Goal: Task Accomplishment & Management: Complete application form

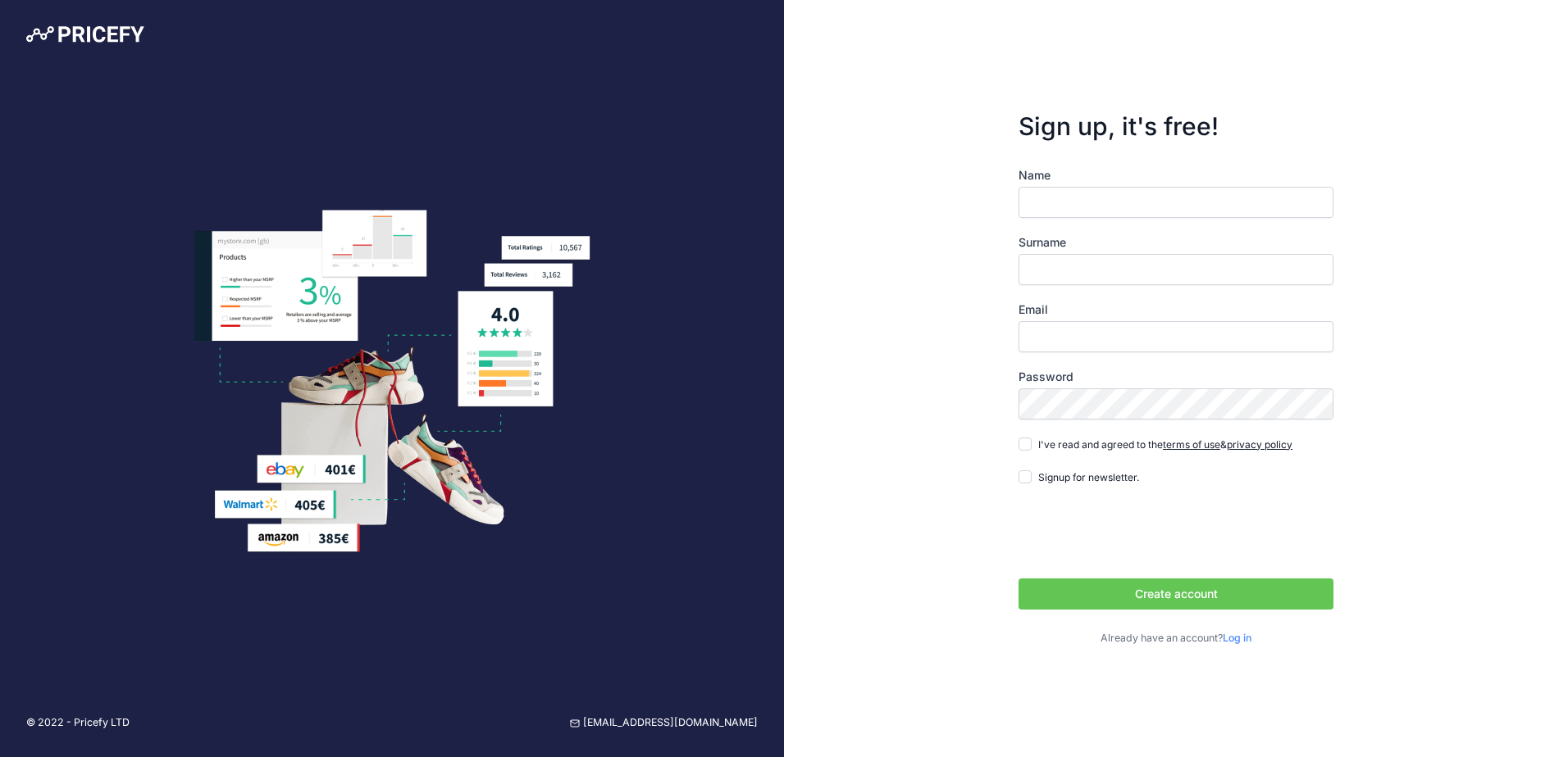
click at [1027, 199] on input "Name" at bounding box center [1176, 202] width 315 height 31
type input "Olivia"
type input "Smith"
click at [1077, 338] on input "Email" at bounding box center [1176, 336] width 315 height 31
type input "[EMAIL_ADDRESS][DOMAIN_NAME]"
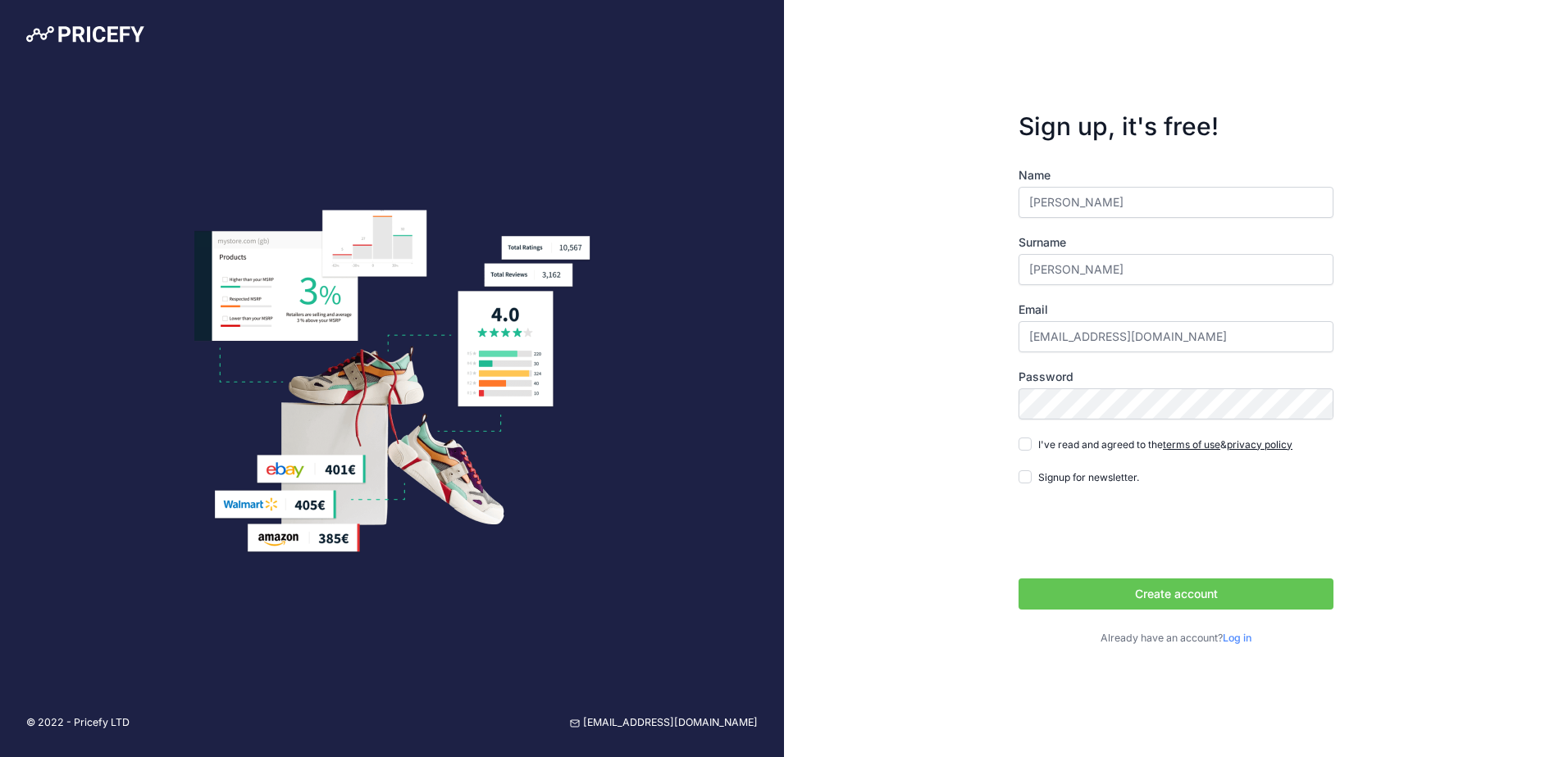
click at [1045, 438] on span "I've read and agreed to the terms of use & privacy policy" at bounding box center [1166, 444] width 254 height 13
click at [1032, 438] on input "I've read and agreed to the terms of use & privacy policy" at bounding box center [1025, 444] width 13 height 13
checkbox input "true"
click at [1186, 591] on button "Create account" at bounding box center [1176, 594] width 315 height 31
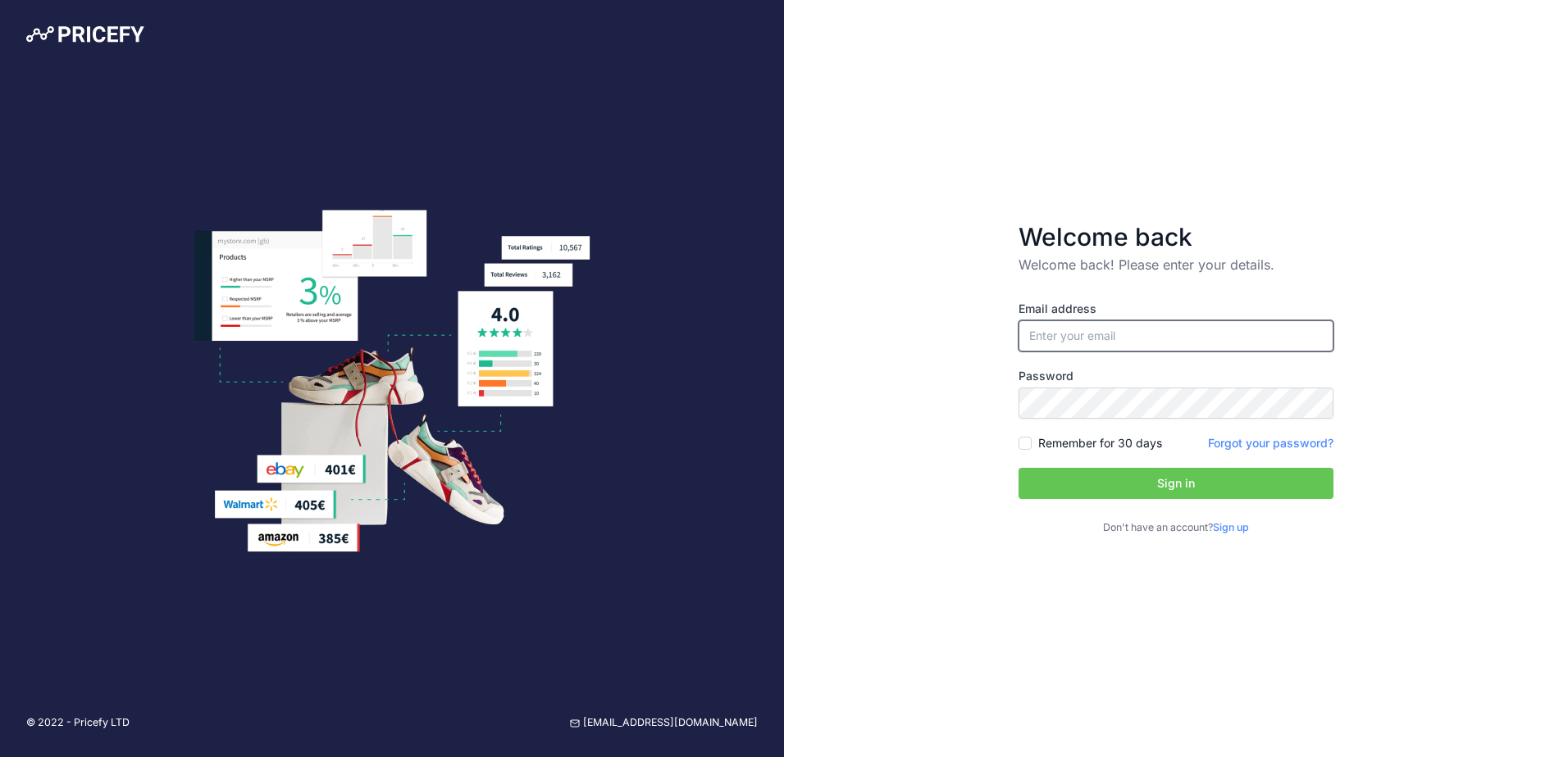
type input "[EMAIL_ADDRESS][DOMAIN_NAME]"
click at [1089, 441] on label "Remember for 30 days" at bounding box center [1100, 443] width 124 height 17
click at [1032, 441] on input "Remember for 30 days" at bounding box center [1025, 443] width 13 height 13
checkbox input "true"
click at [1114, 488] on button "Sign in" at bounding box center [1176, 483] width 315 height 31
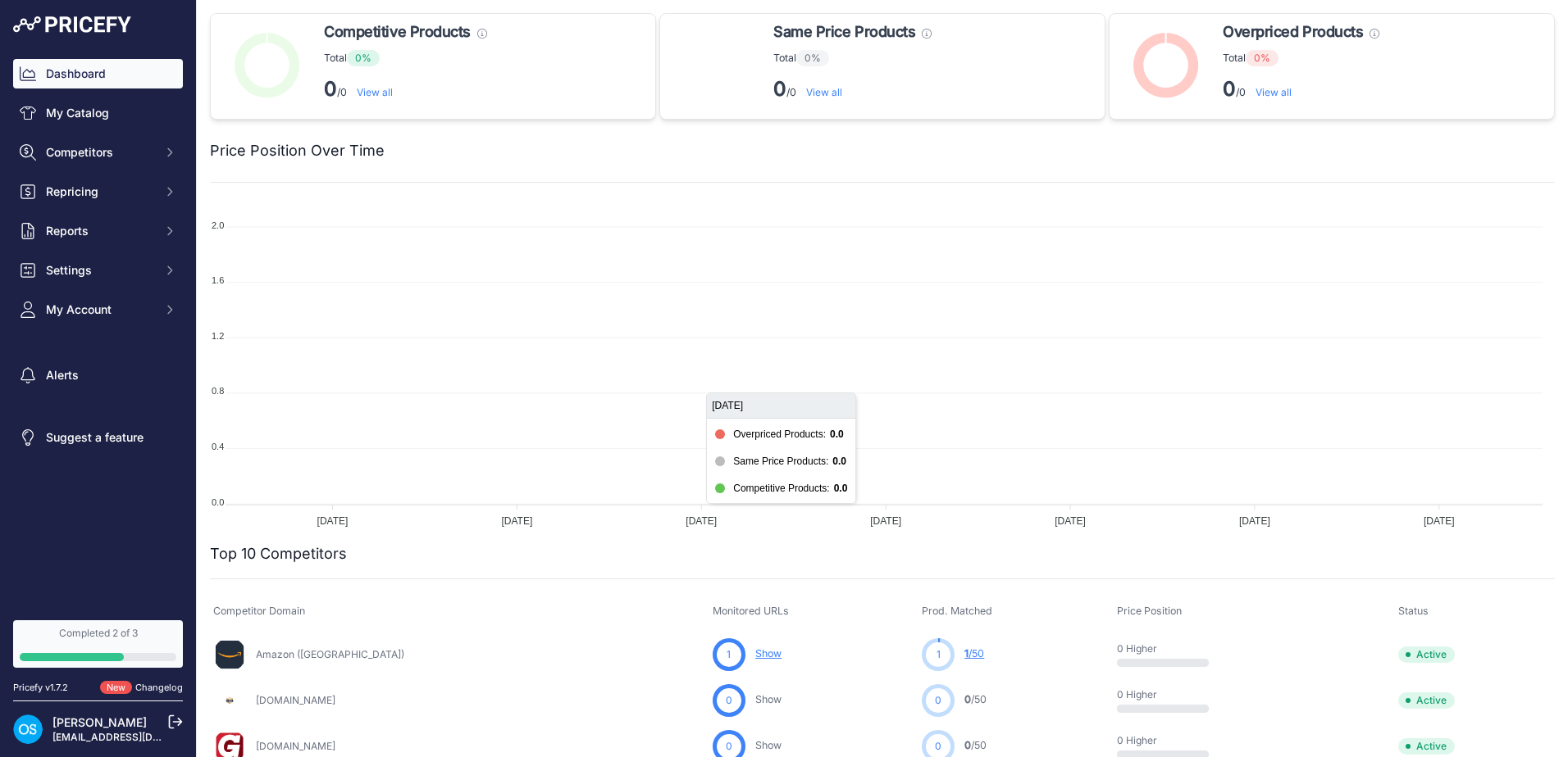
click at [568, 338] on foreignobject at bounding box center [876, 366] width 1332 height 328
click at [776, 540] on div "2.0 2.0 1.6 1.6 1.2 1.2 0.8 0.8 0.4 0.4 0.0 0.0 23 Aug 23 Aug 24 Aug 24 Aug 25 …" at bounding box center [882, 372] width 1345 height 340
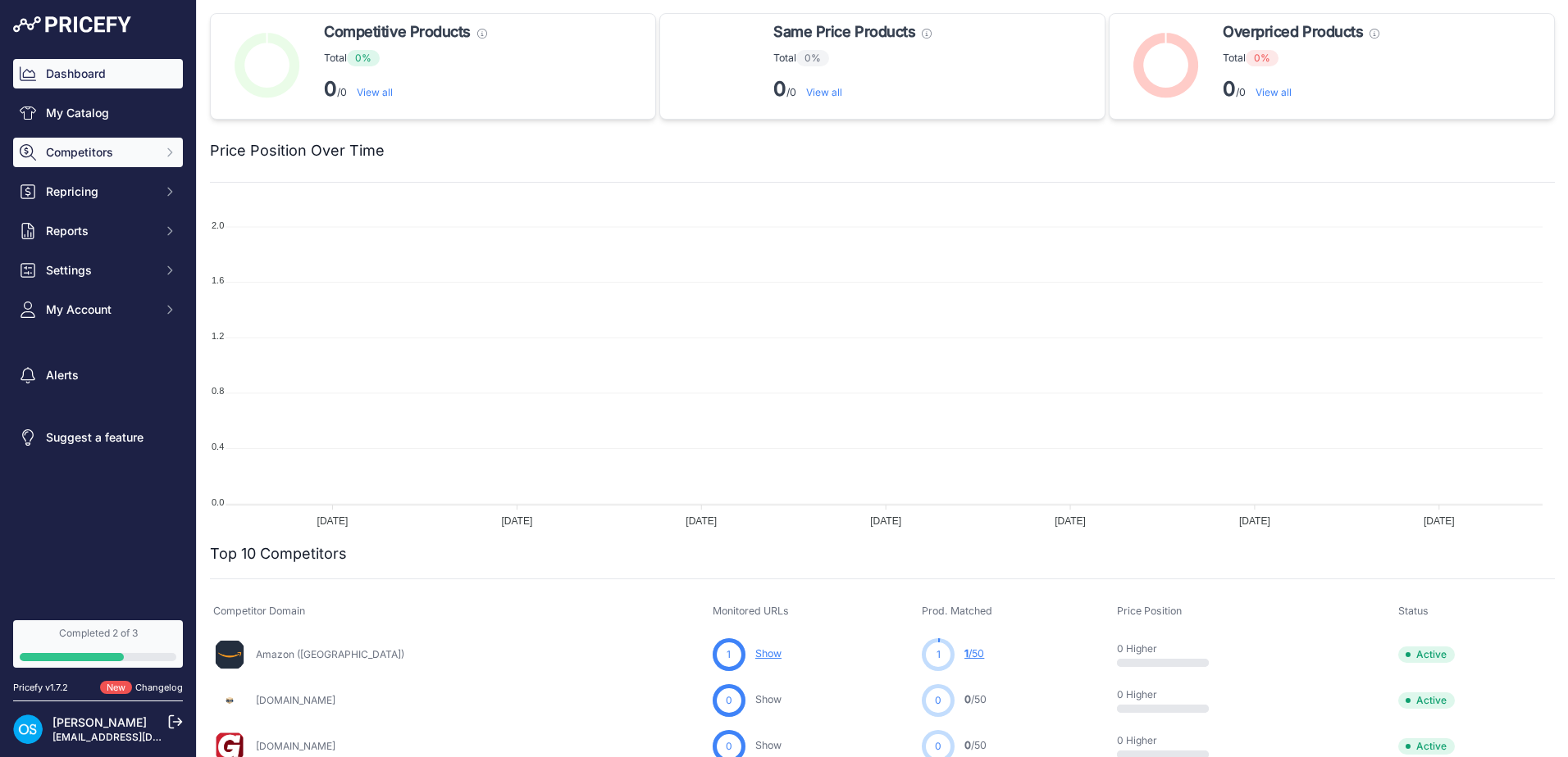
click at [116, 159] on span "Competitors" at bounding box center [100, 152] width 107 height 17
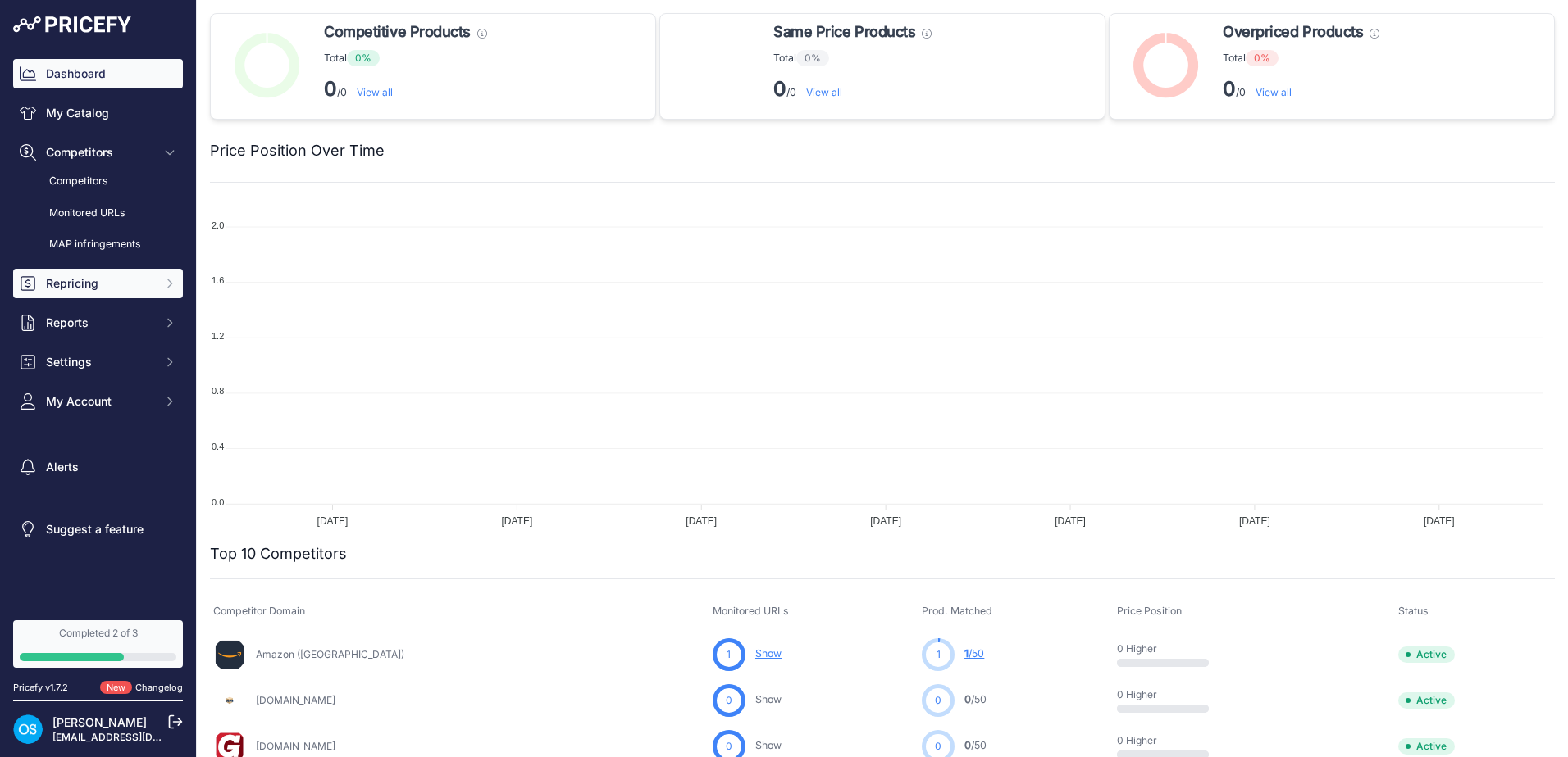
click at [103, 277] on span "Repricing" at bounding box center [100, 284] width 107 height 17
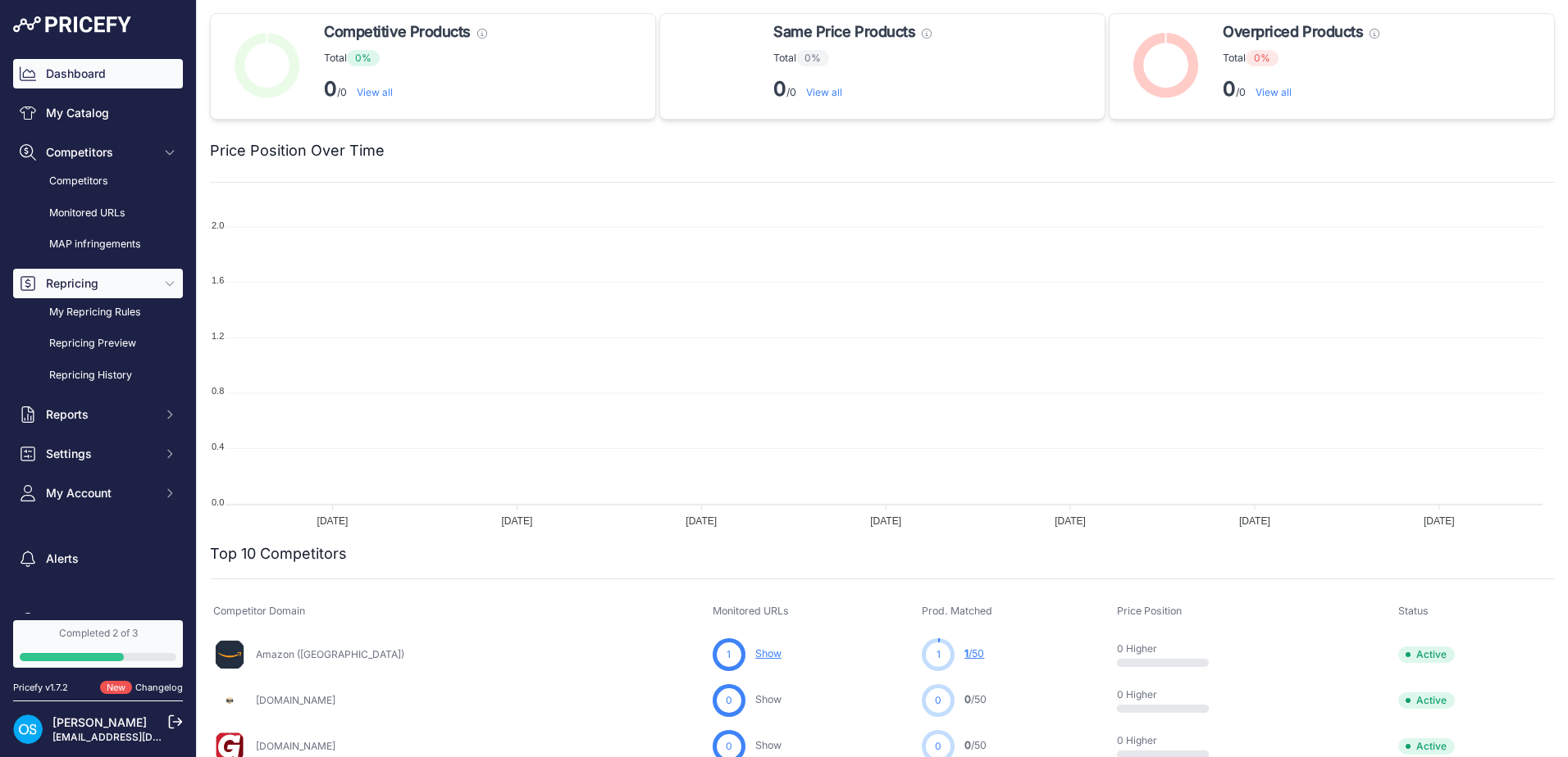
click at [103, 277] on span "Repricing" at bounding box center [100, 284] width 107 height 17
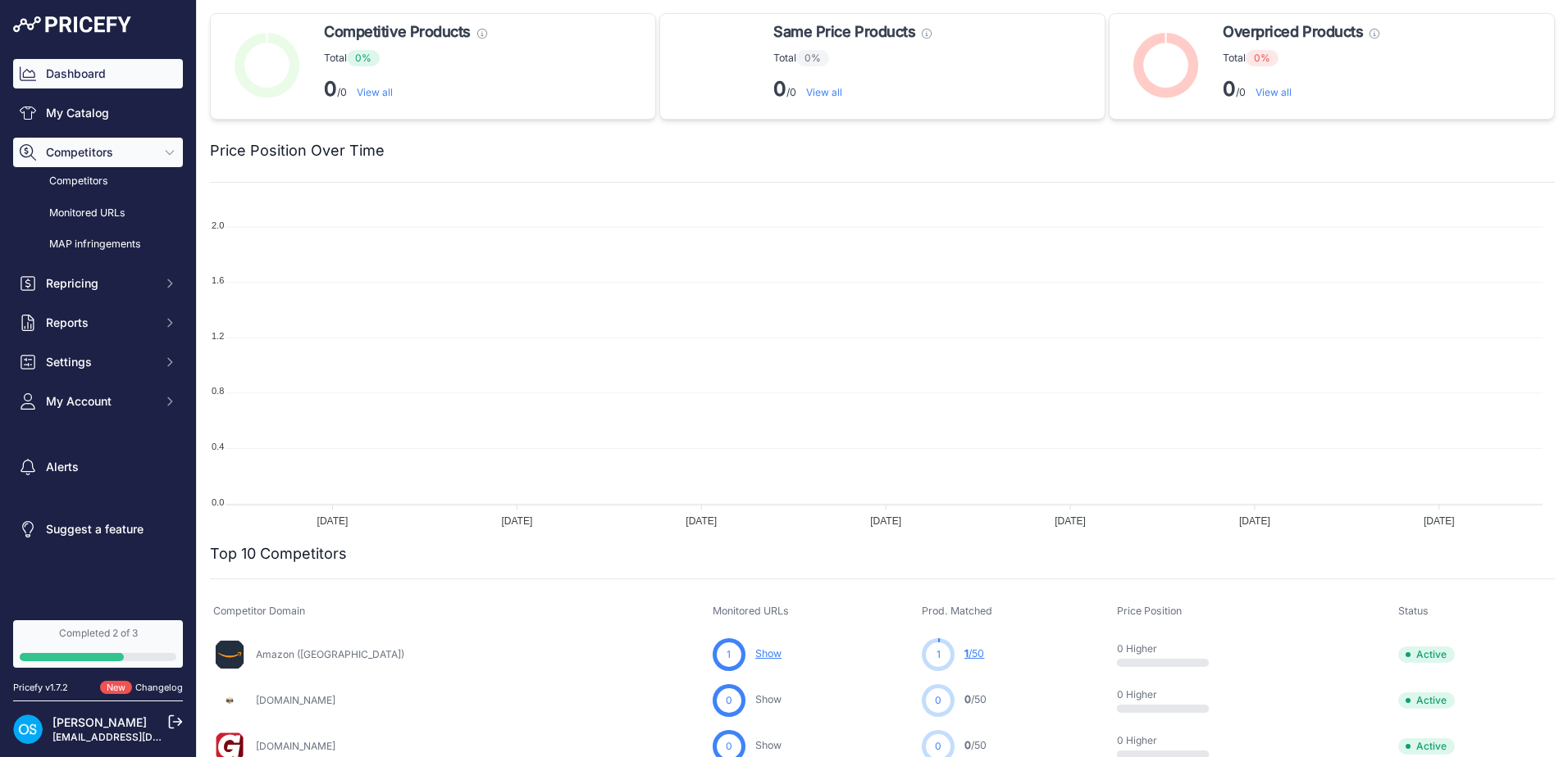
click at [136, 151] on span "Competitors" at bounding box center [100, 152] width 107 height 17
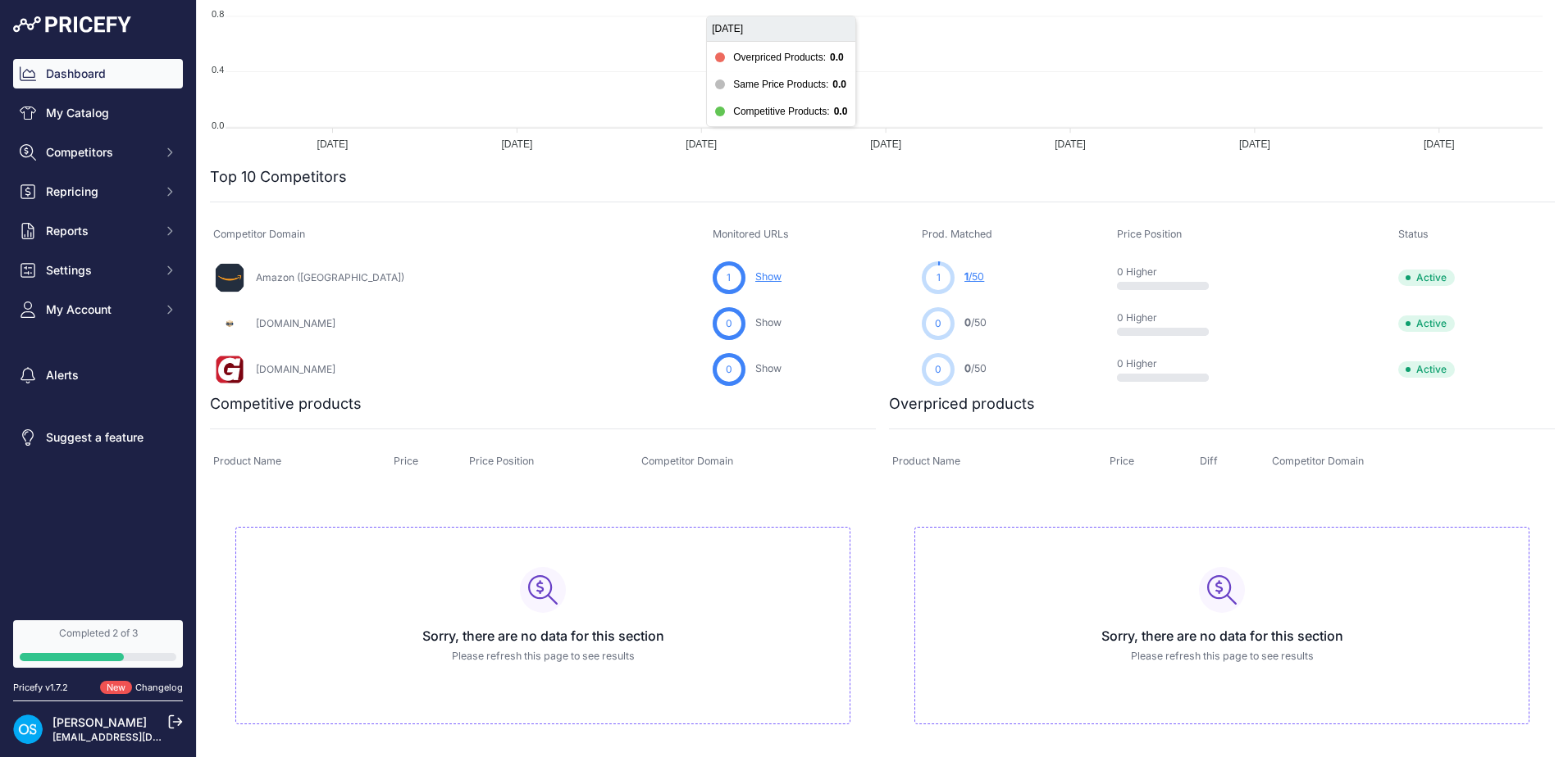
scroll to position [295, 0]
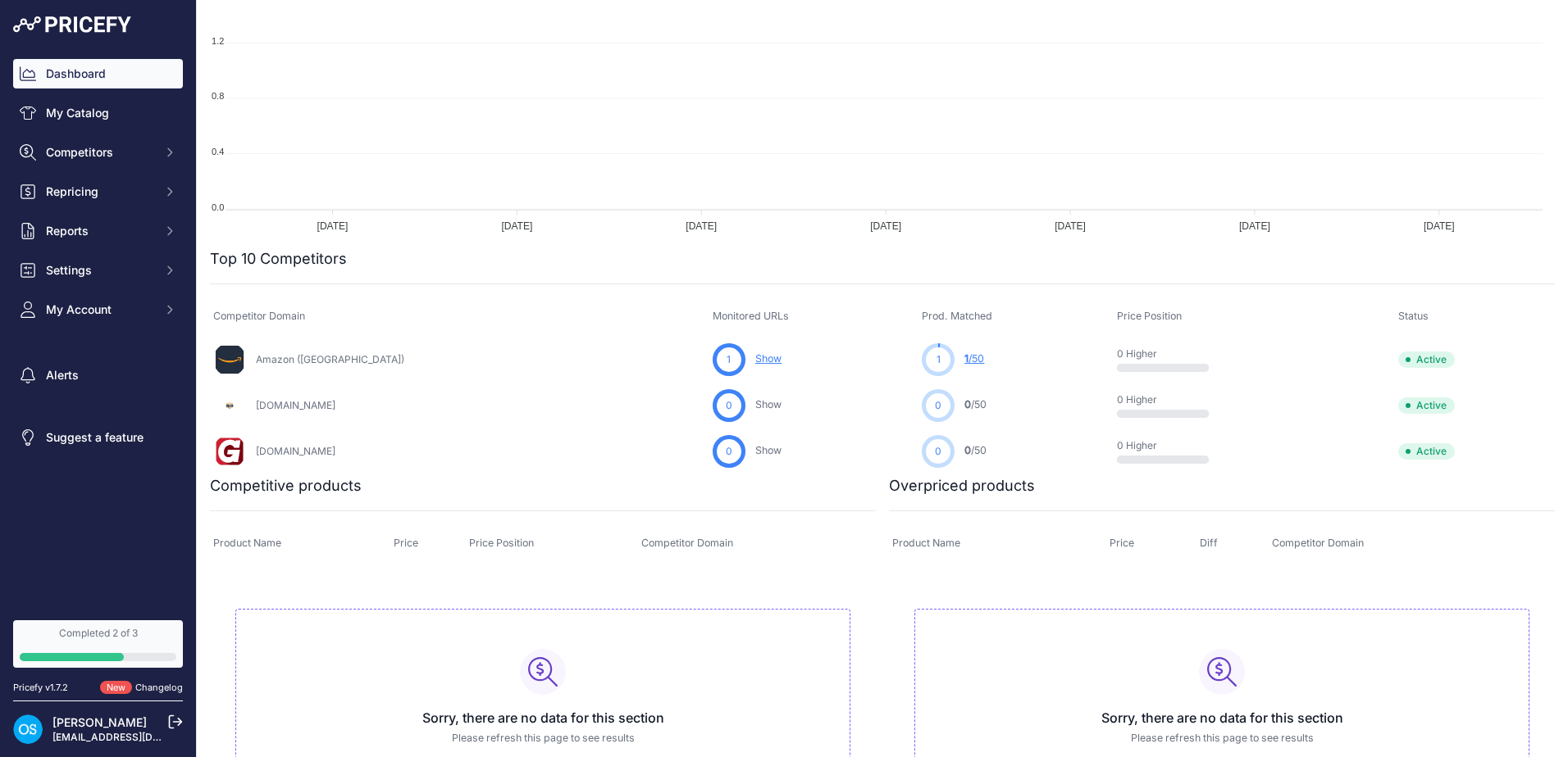
click at [120, 634] on div "Completed 2 of 3" at bounding box center [98, 634] width 156 height 13
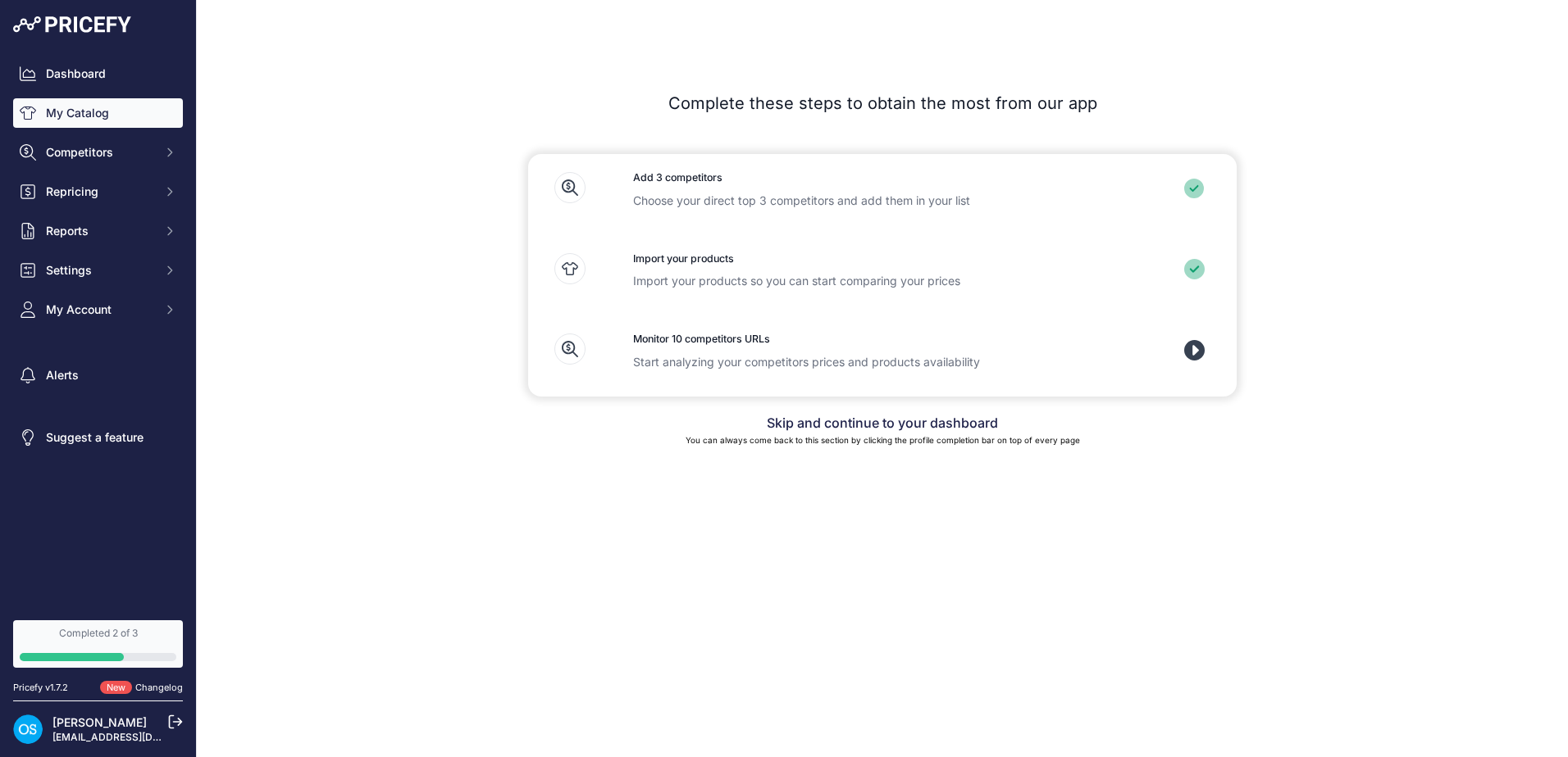
click at [105, 113] on link "My Catalog" at bounding box center [98, 113] width 170 height 29
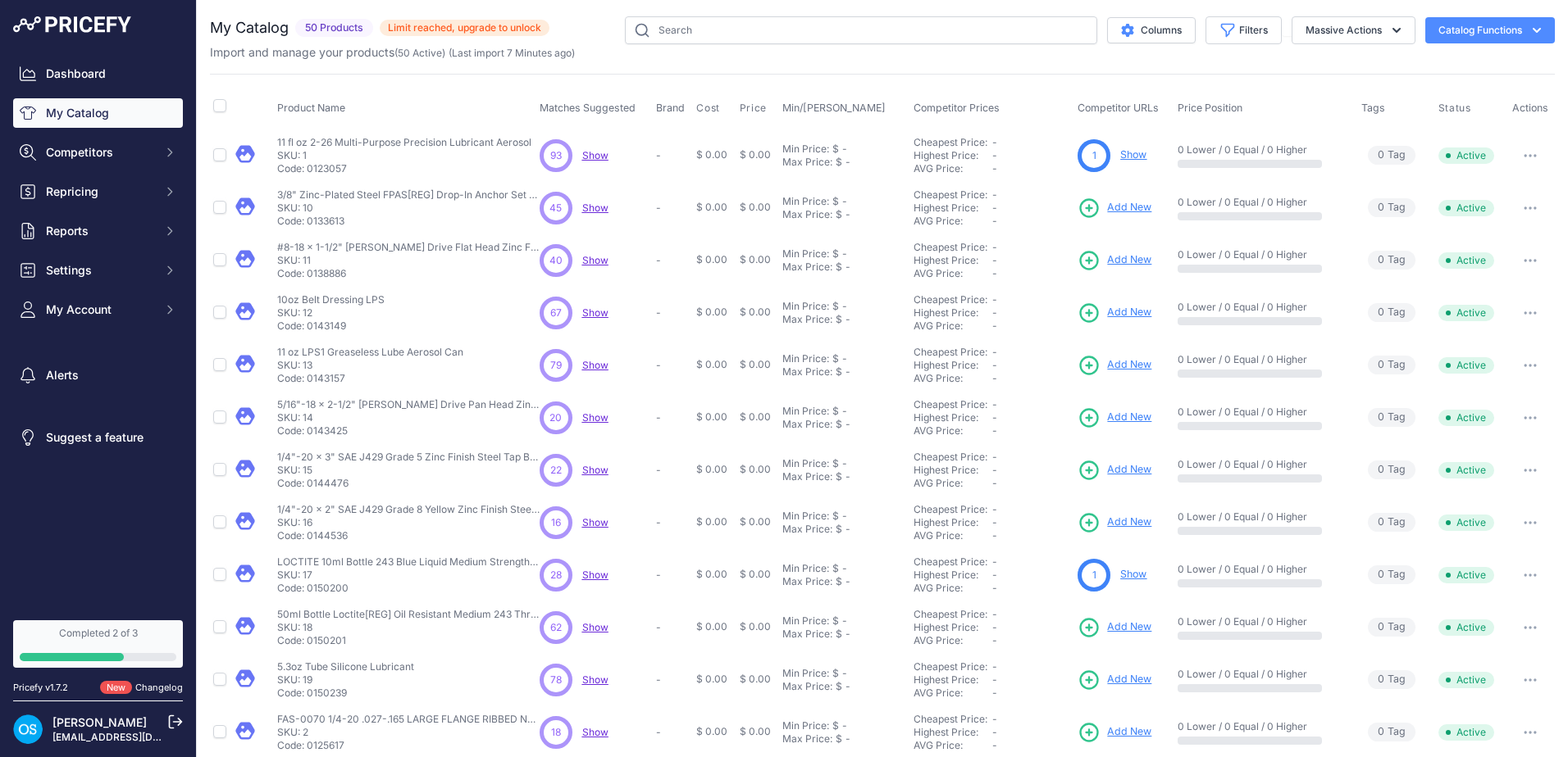
click at [603, 154] on span "Show" at bounding box center [595, 155] width 26 height 13
click at [487, 24] on span "Limit reached, upgrade to unlock" at bounding box center [464, 28] width 170 height 17
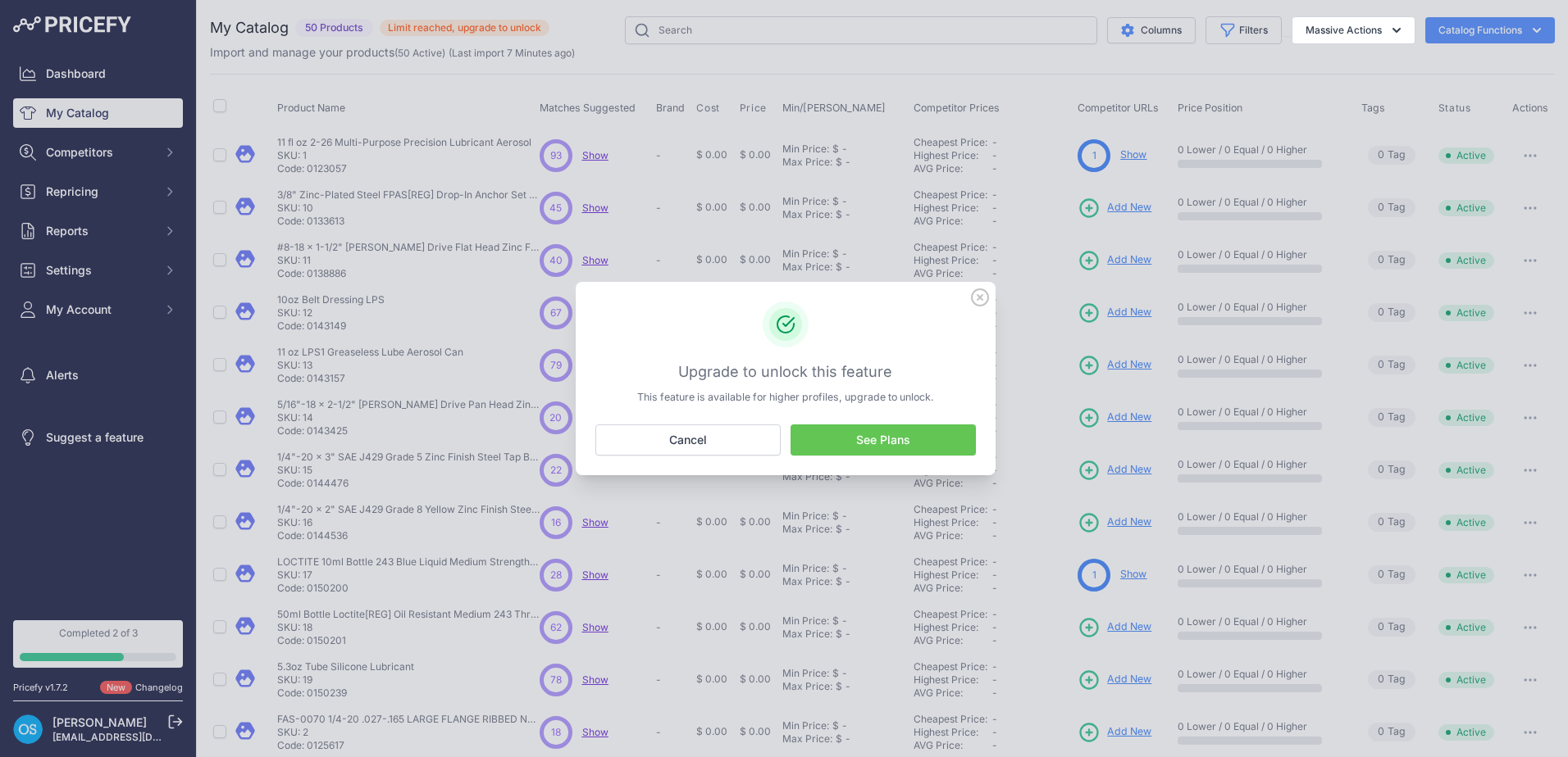
click at [976, 301] on icon at bounding box center [980, 298] width 18 height 18
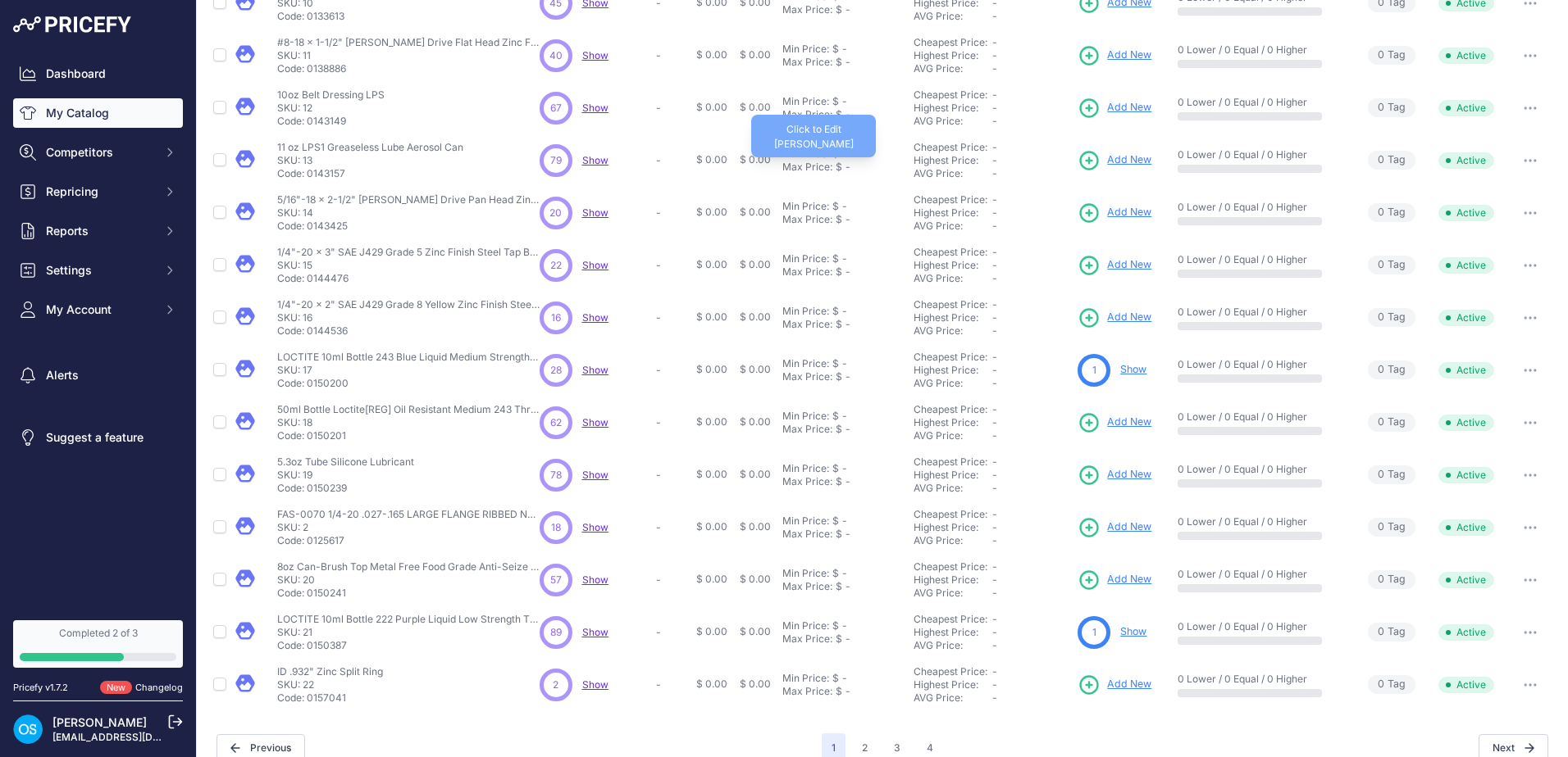
scroll to position [227, 0]
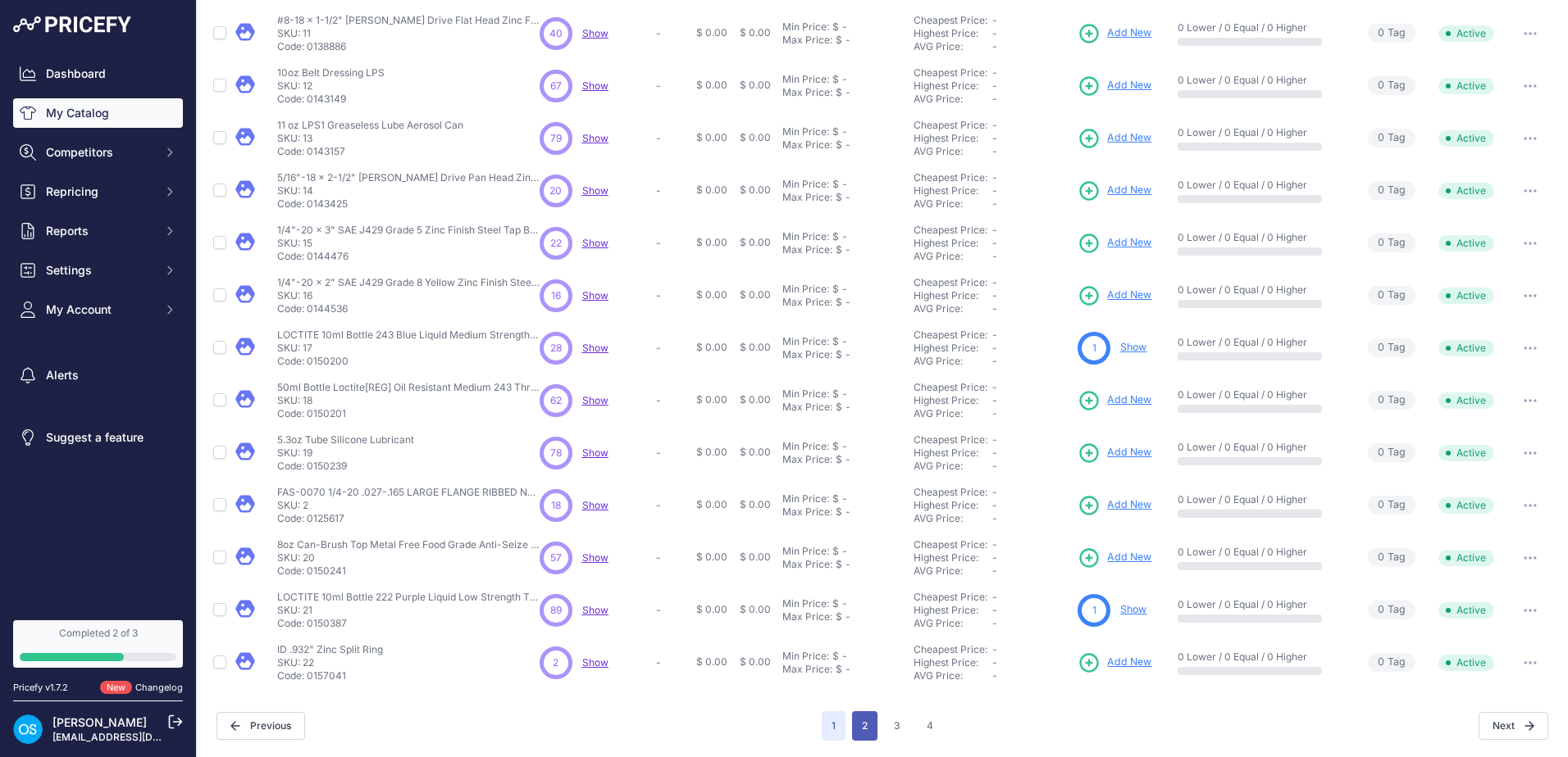
click at [868, 734] on button "2" at bounding box center [864, 726] width 25 height 29
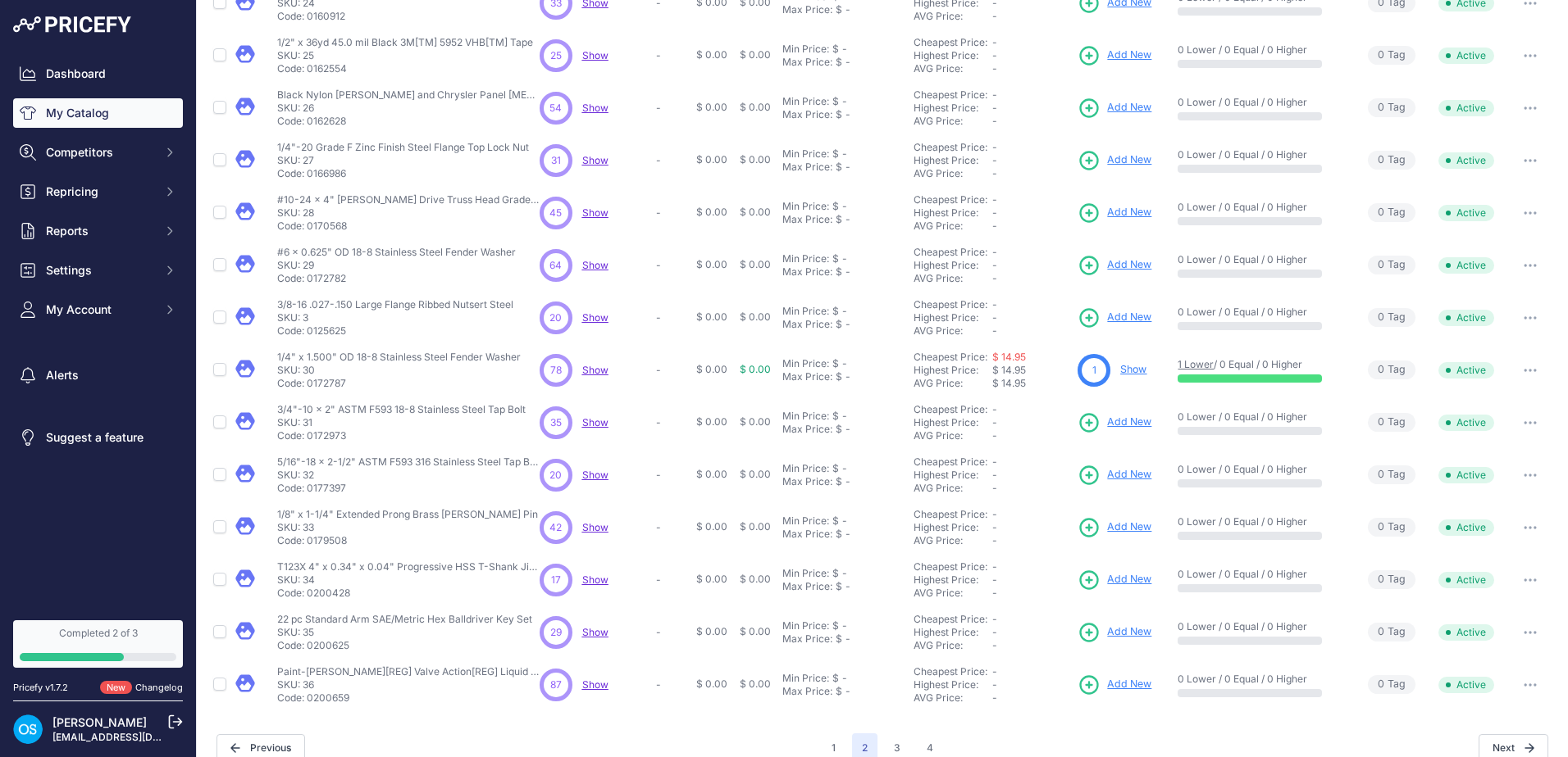
scroll to position [227, 0]
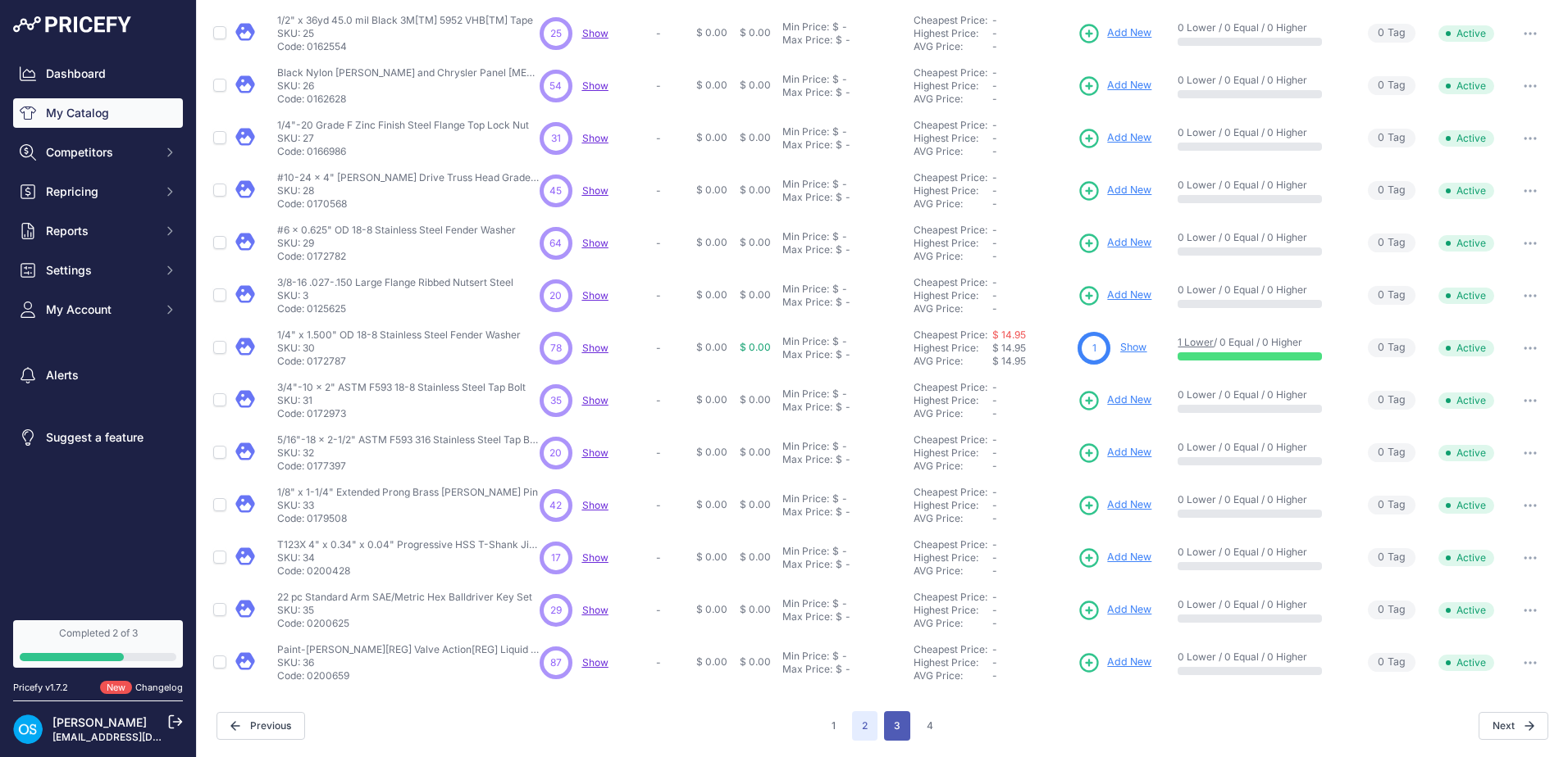
click at [890, 731] on button "3" at bounding box center [896, 726] width 26 height 29
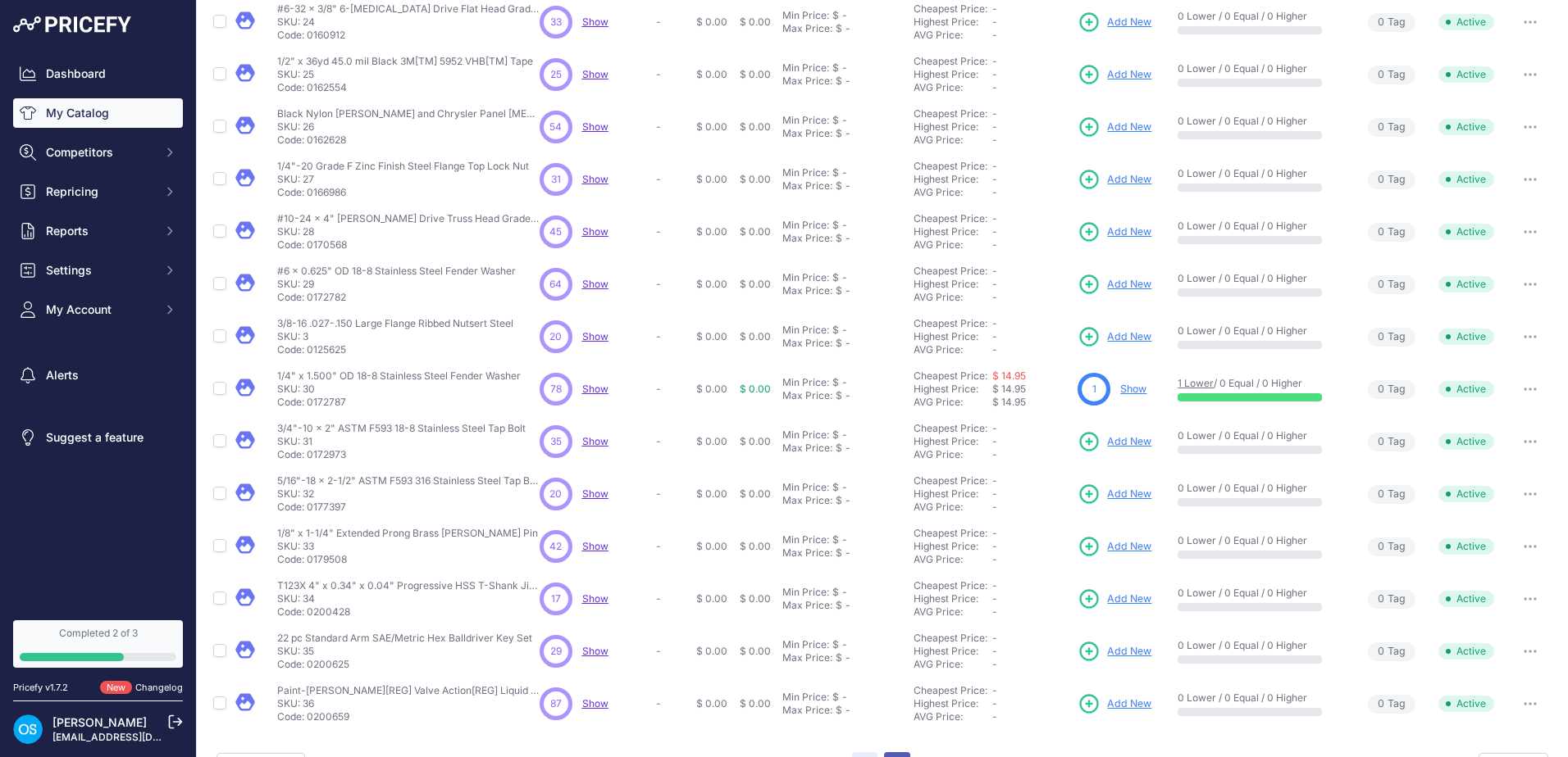
scroll to position [268, 0]
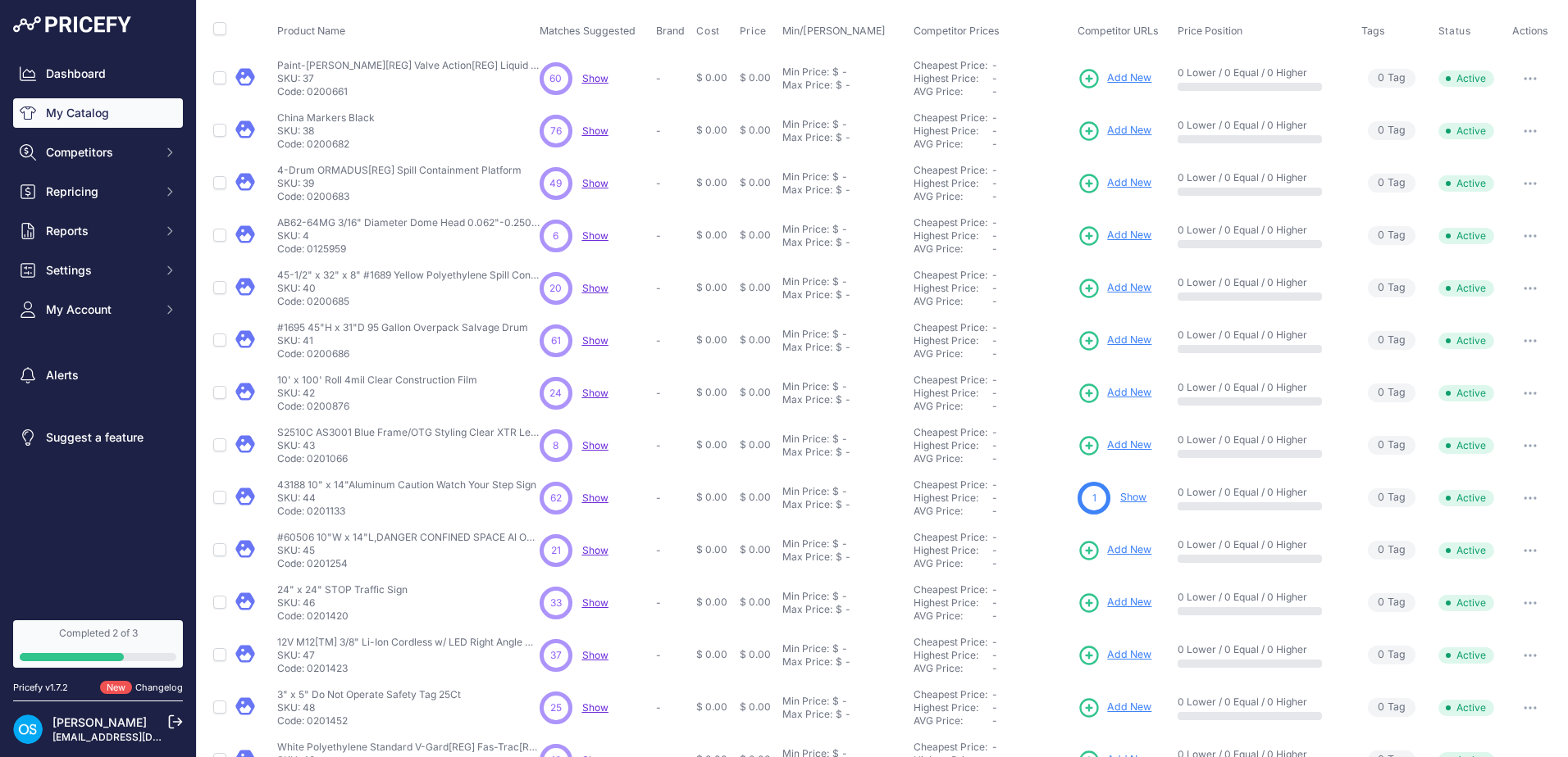
scroll to position [227, 0]
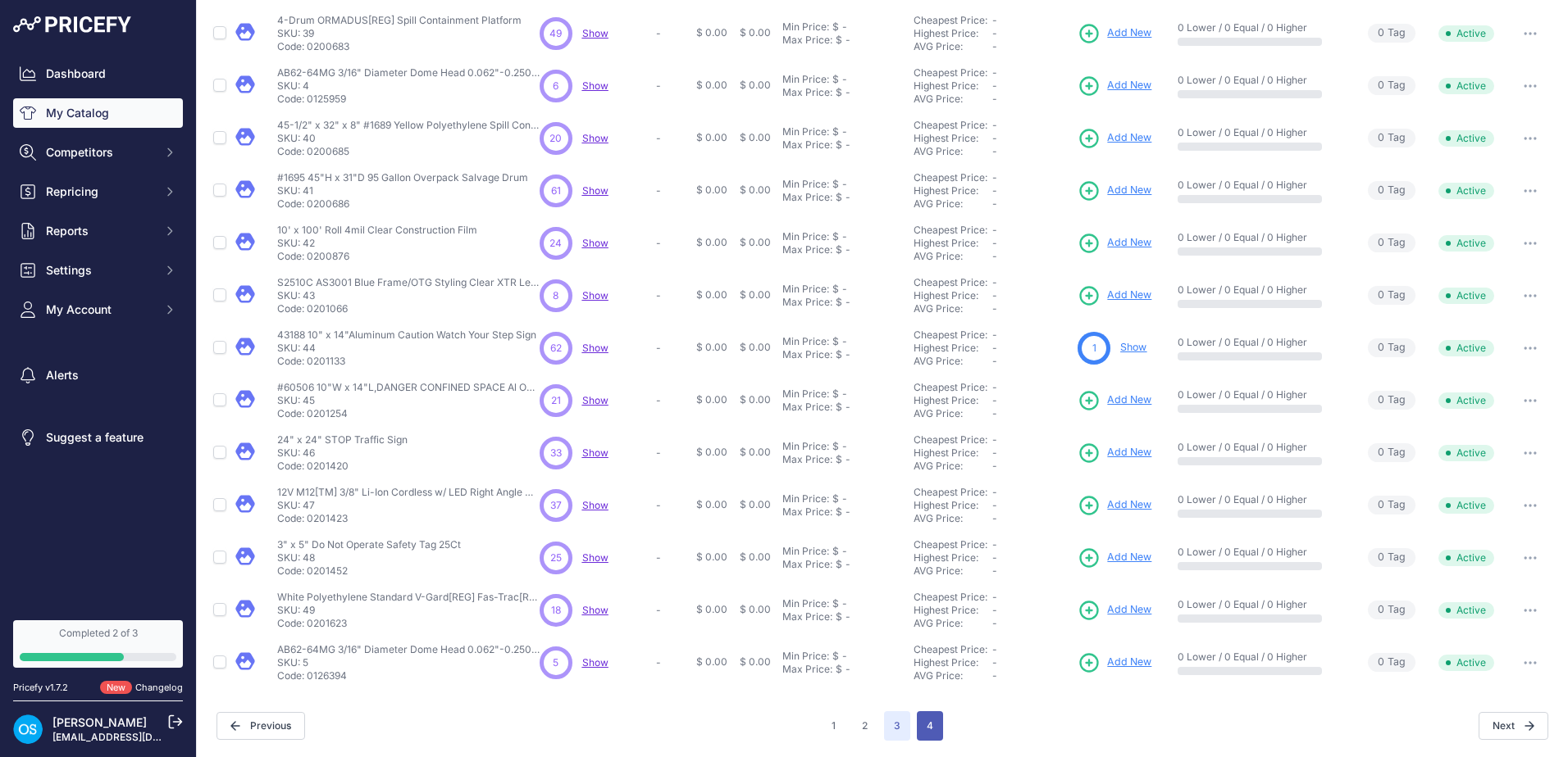
click at [932, 733] on button "4" at bounding box center [930, 726] width 26 height 29
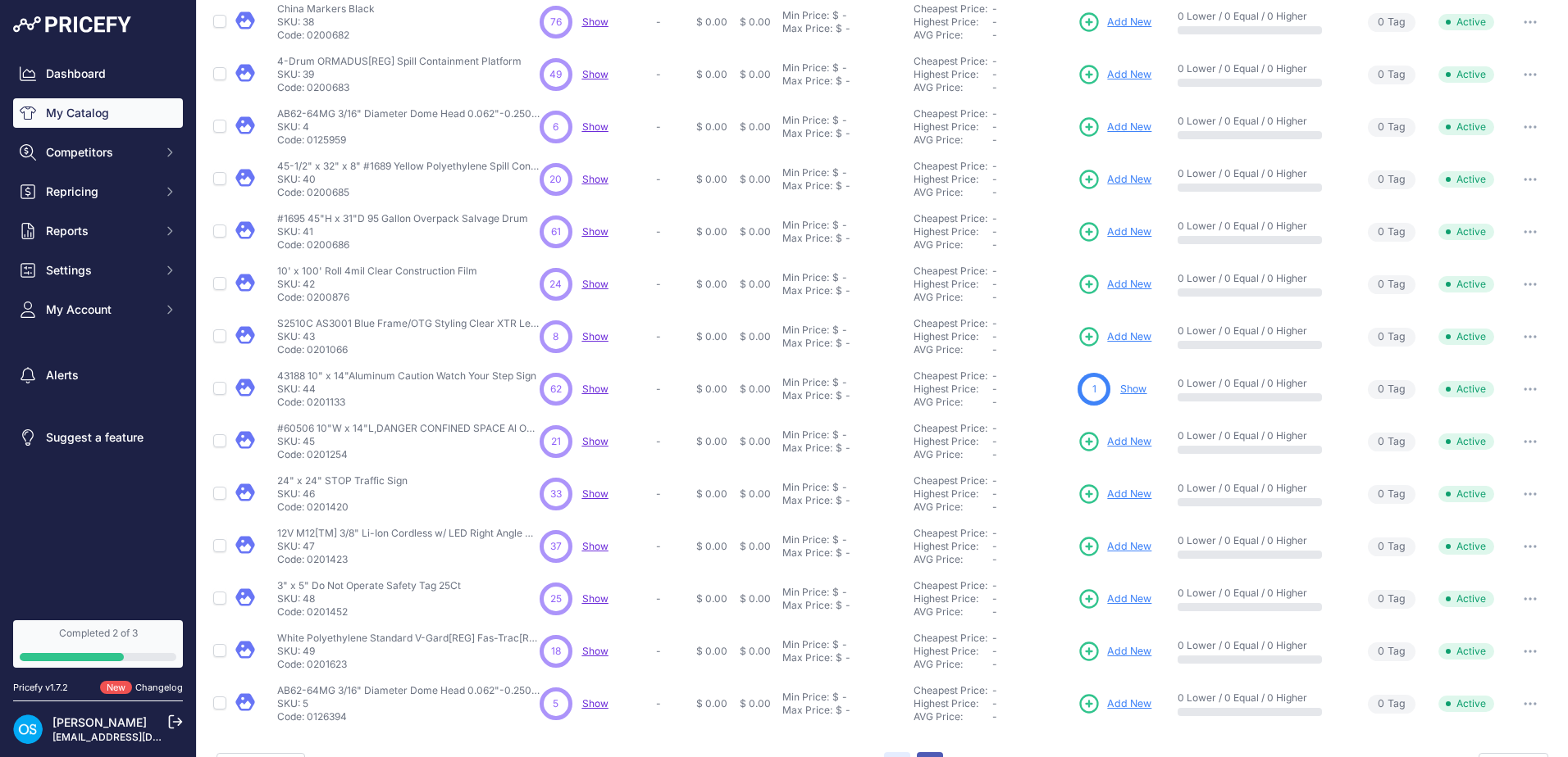
scroll to position [268, 0]
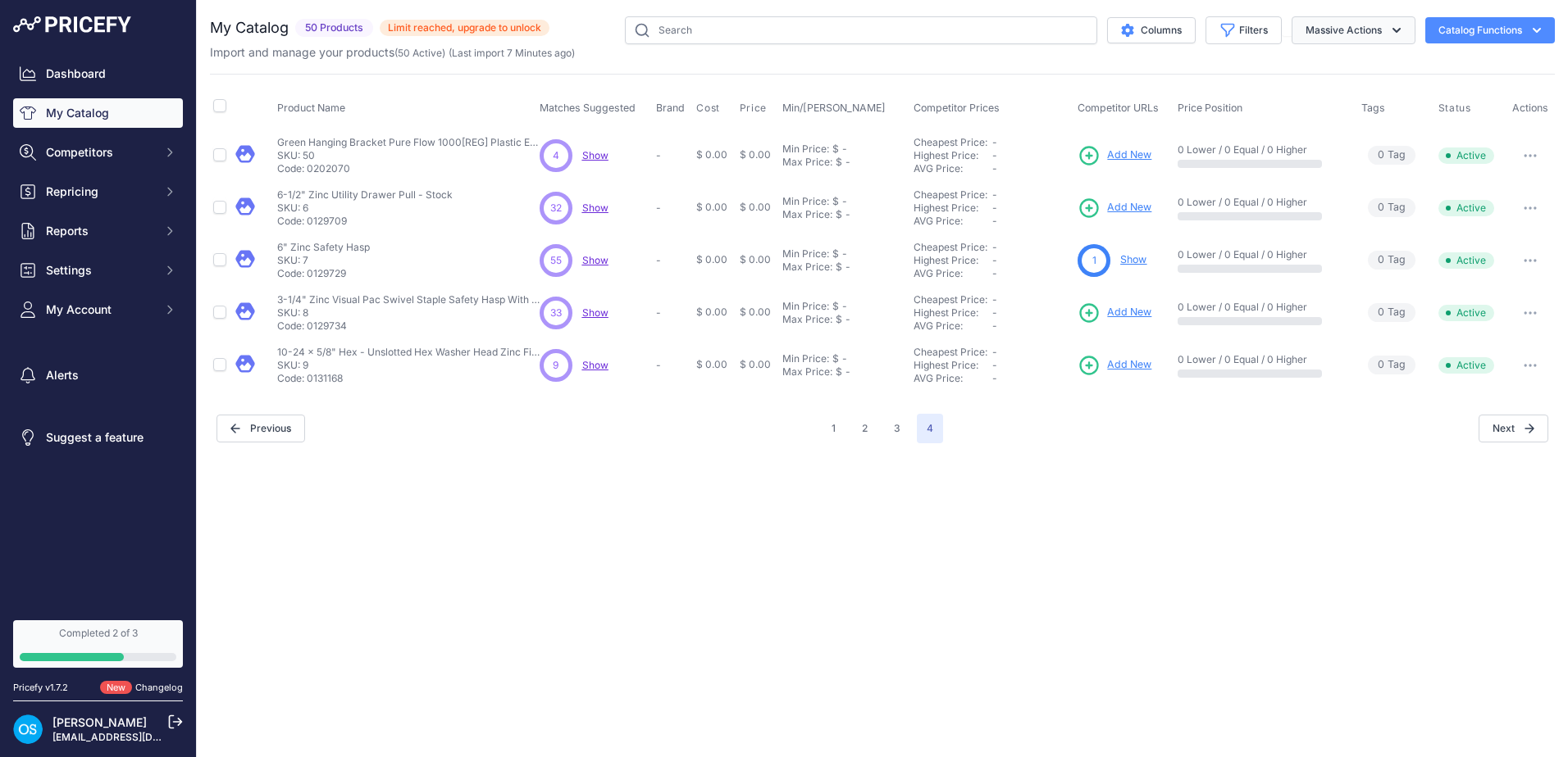
click at [1385, 35] on button "Massive Actions" at bounding box center [1353, 30] width 124 height 28
click at [1452, 41] on button "Catalog Functions" at bounding box center [1489, 30] width 130 height 26
click at [838, 437] on button "1" at bounding box center [833, 428] width 23 height 29
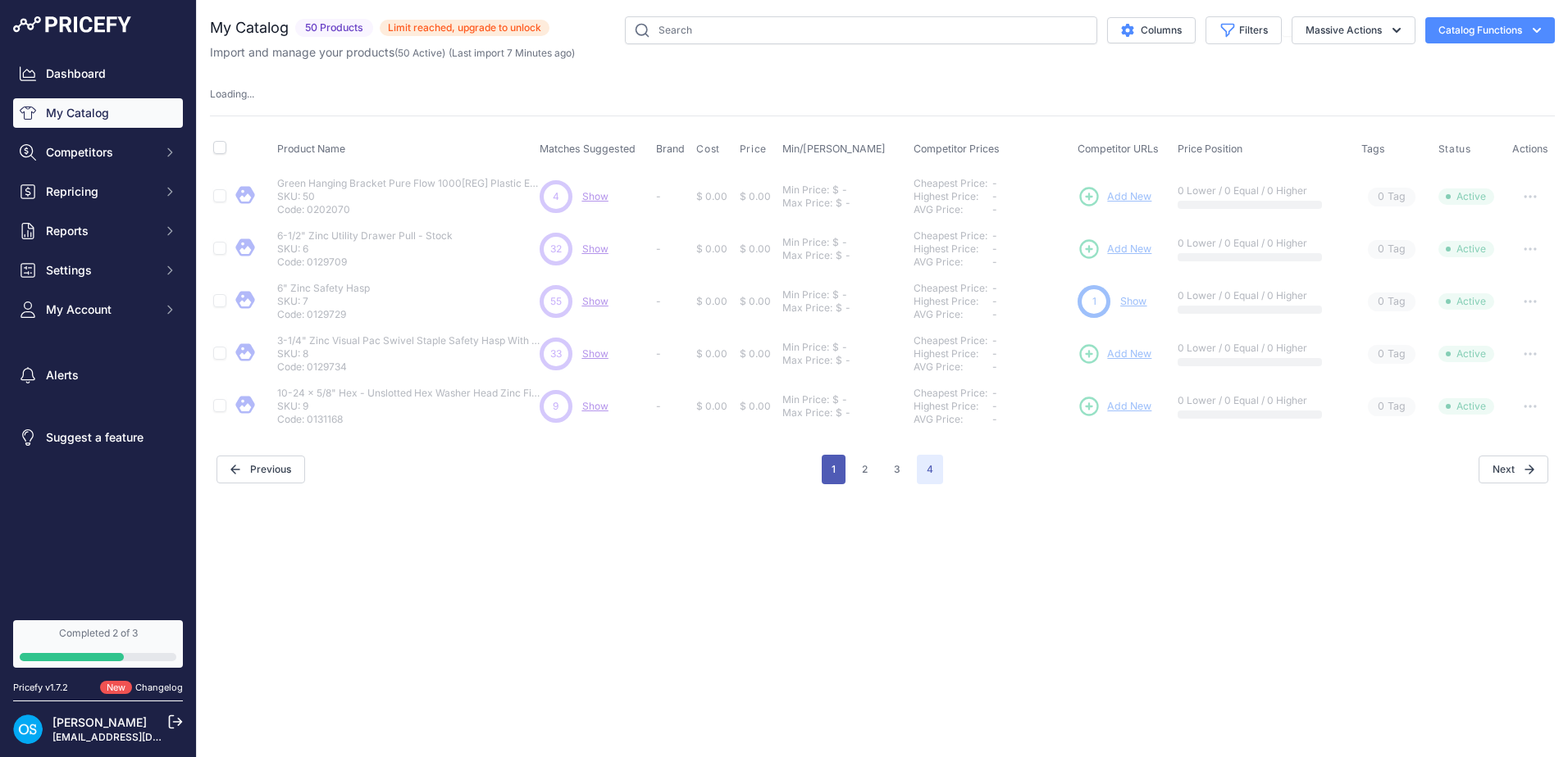
click at [825, 476] on button "1" at bounding box center [833, 469] width 23 height 29
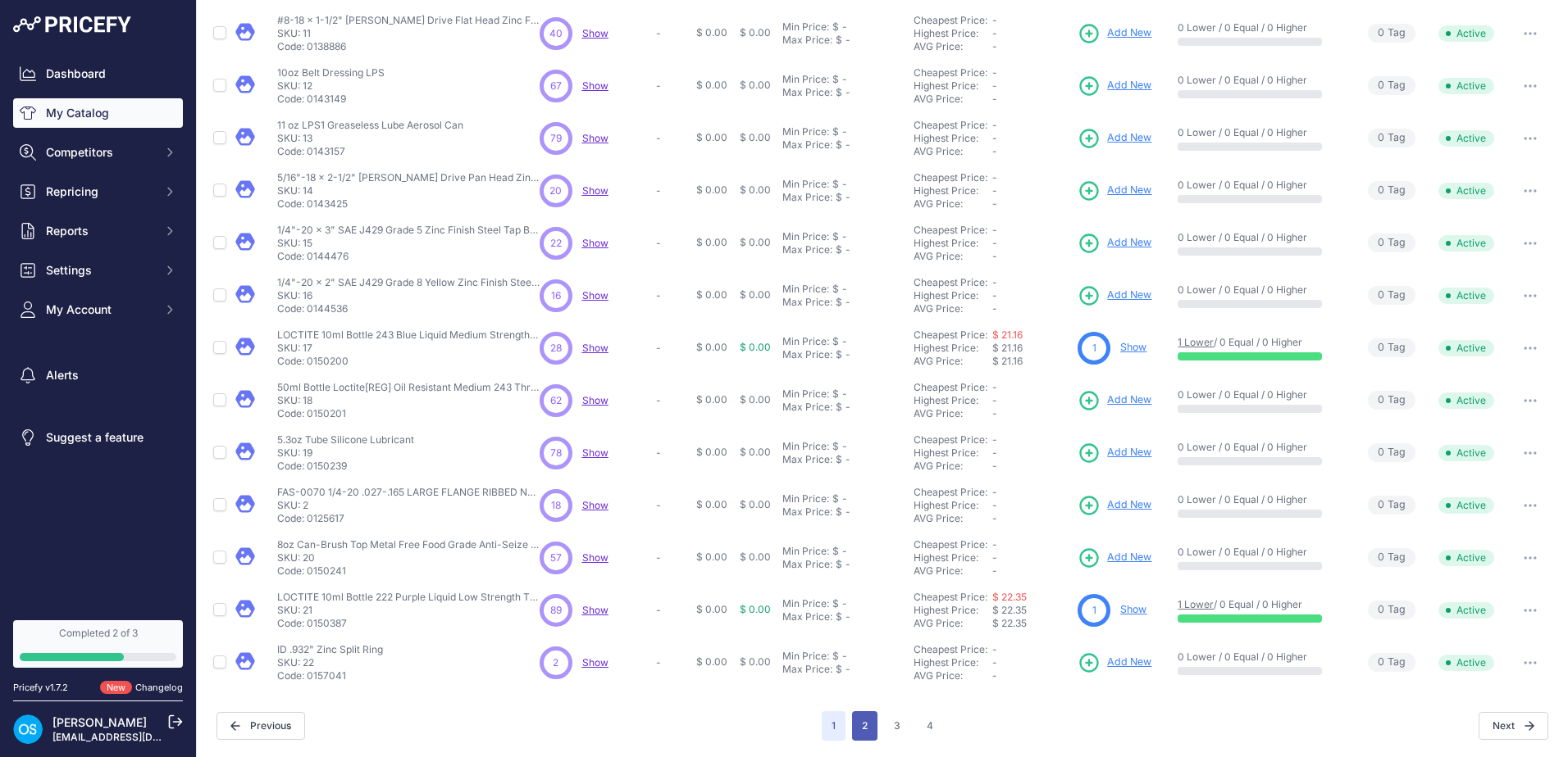
click at [861, 724] on button "2" at bounding box center [864, 726] width 25 height 29
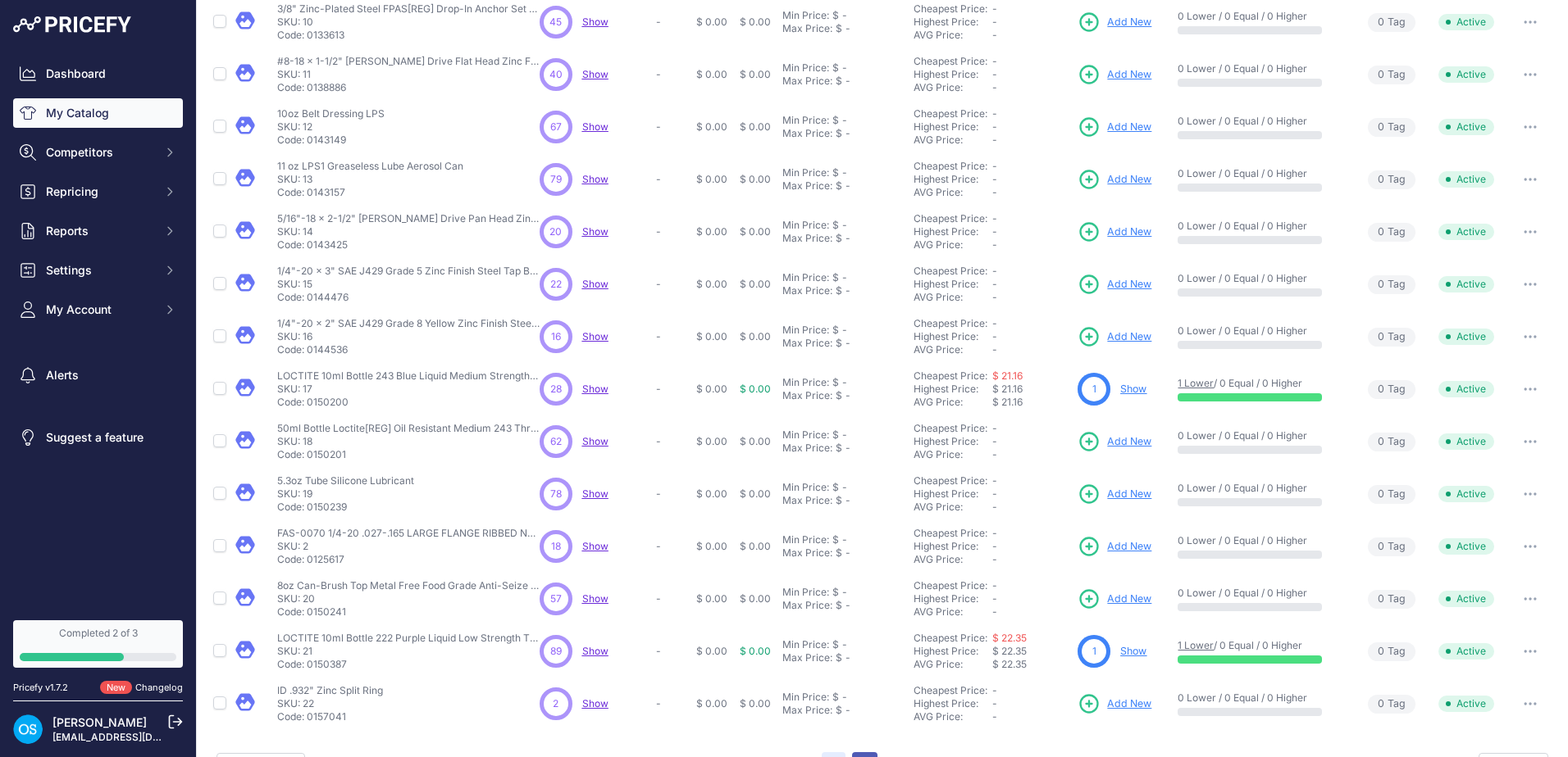
scroll to position [268, 0]
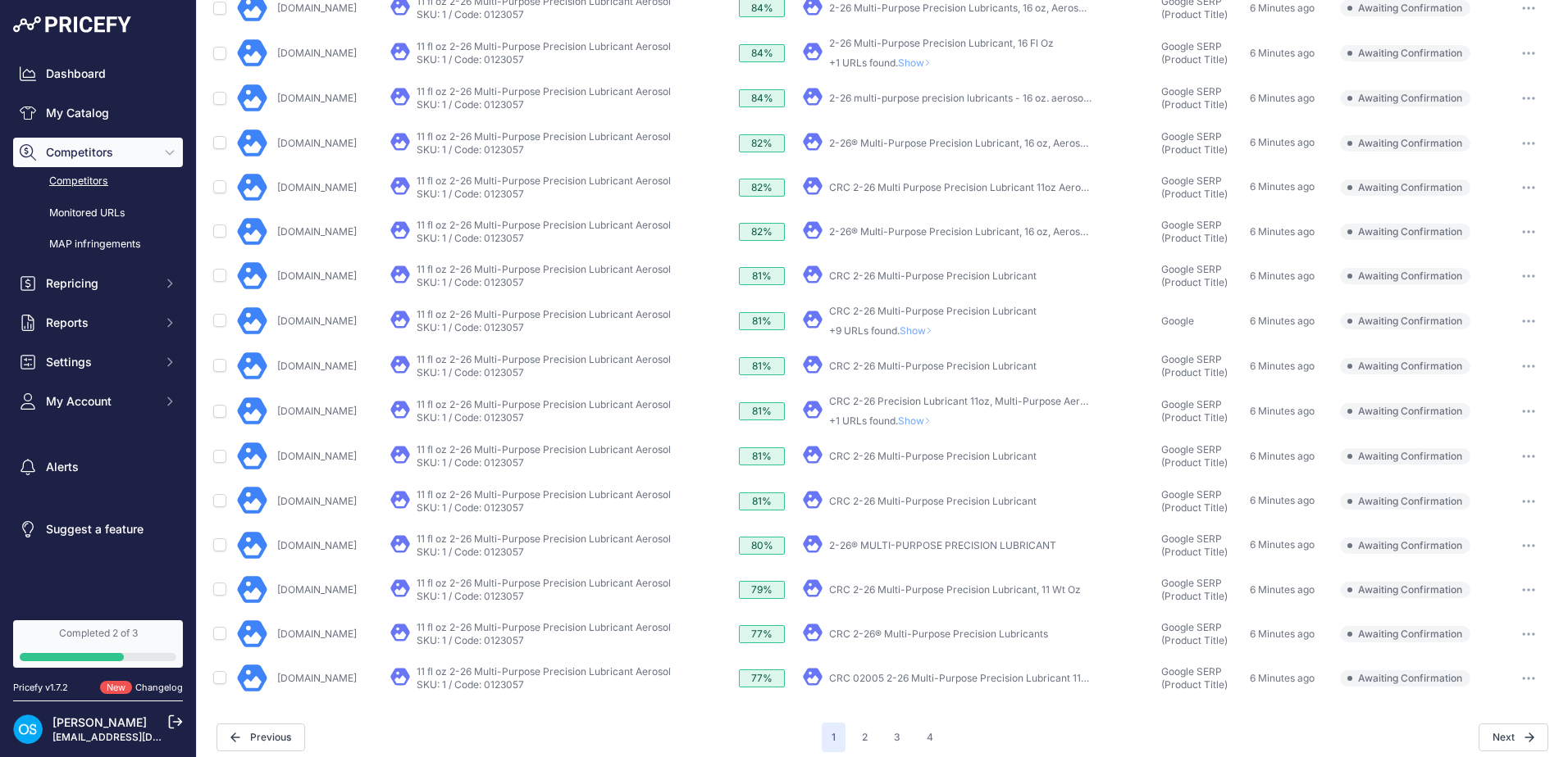
scroll to position [409, 0]
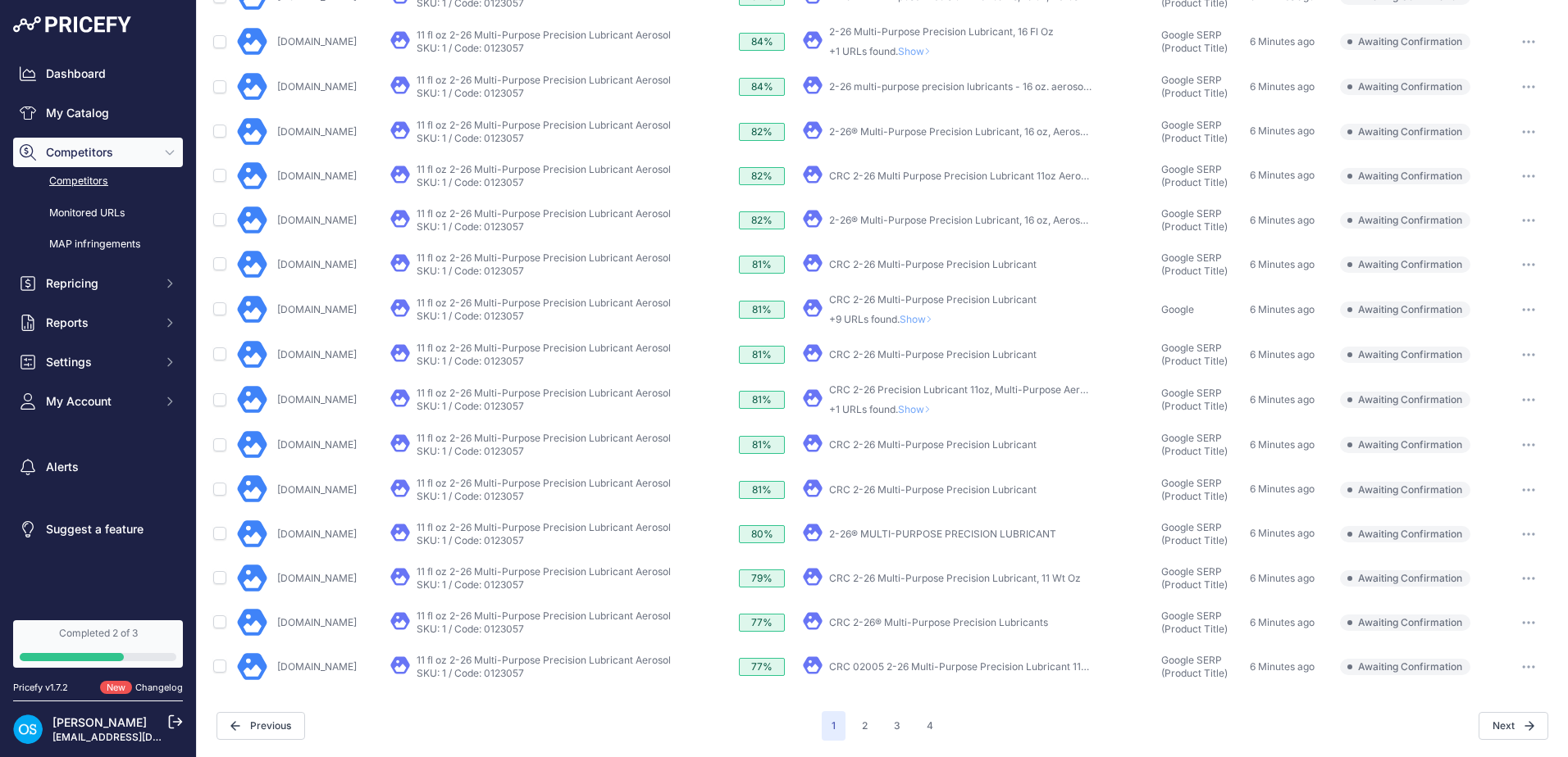
click at [1389, 264] on span "Awaiting Confirmation" at bounding box center [1405, 265] width 131 height 17
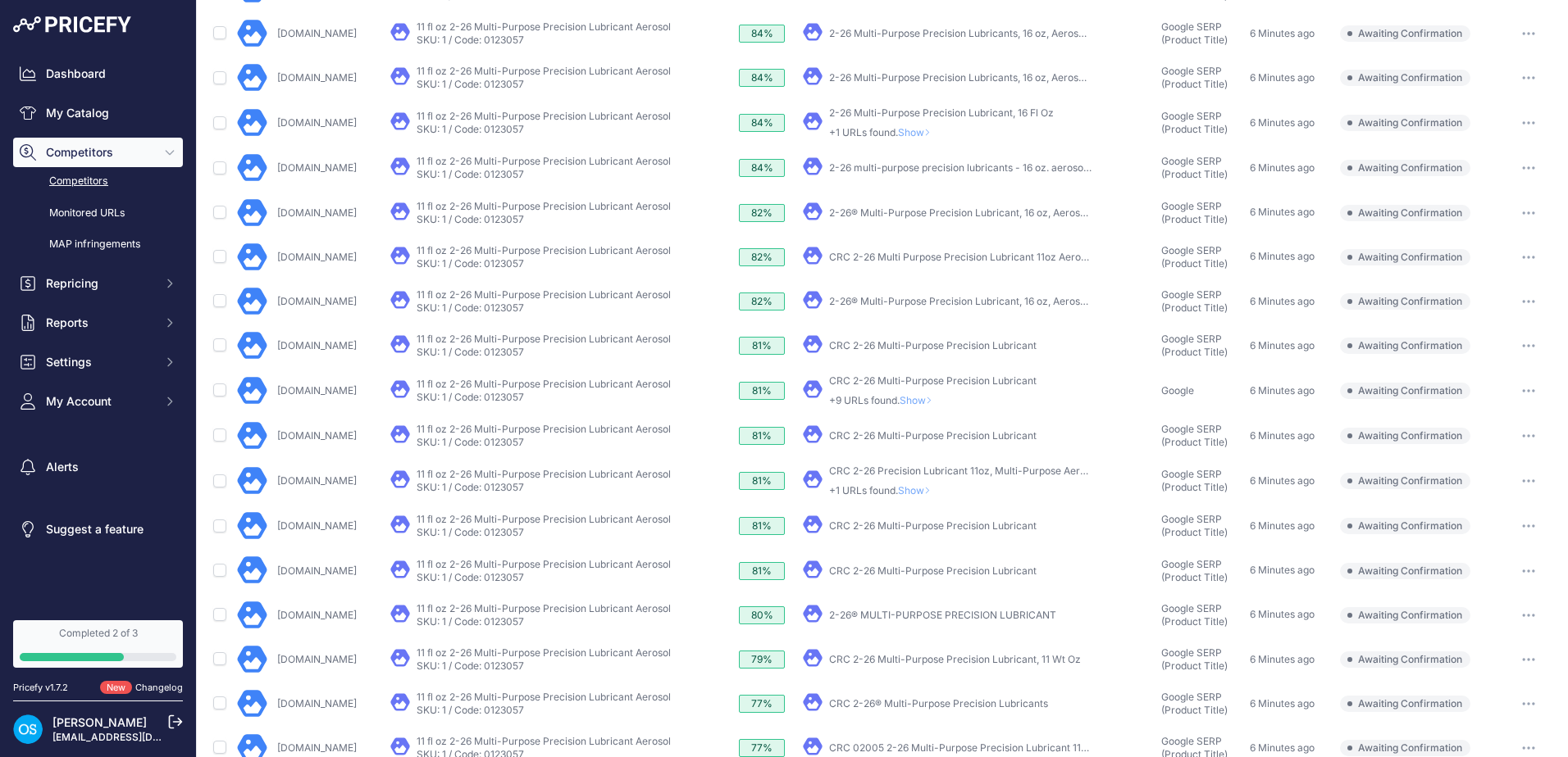
scroll to position [0, 0]
